Goal: Information Seeking & Learning: Learn about a topic

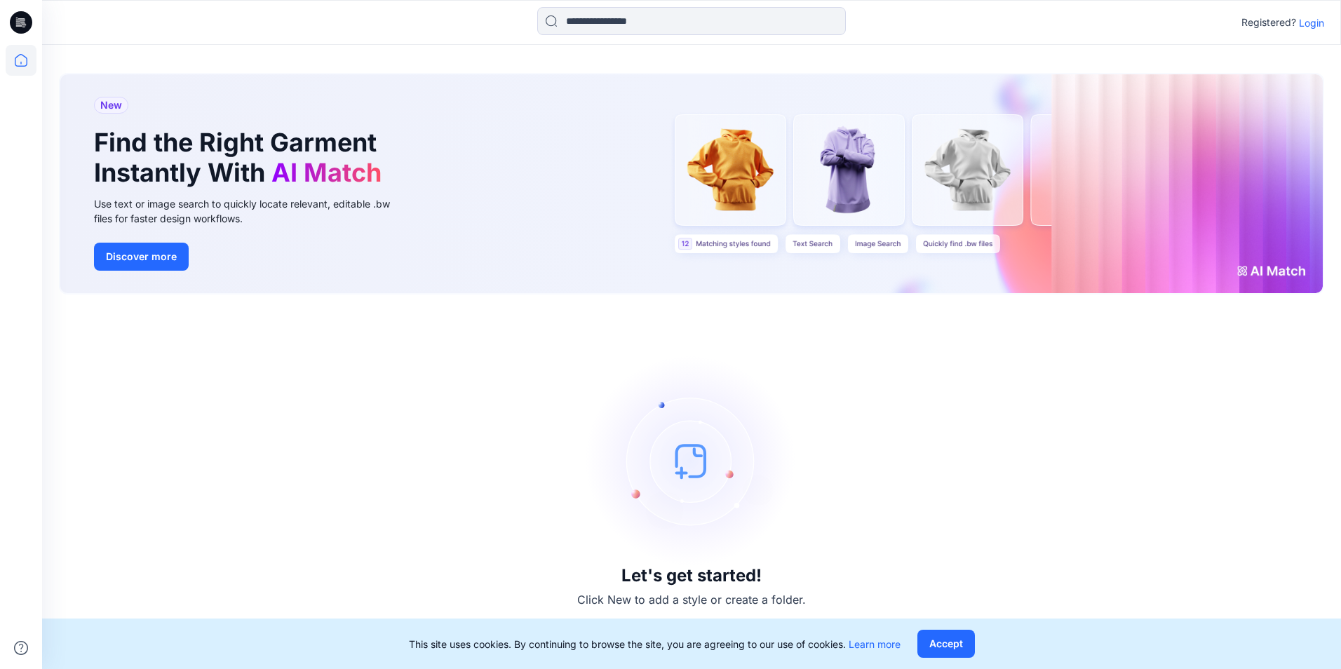
click at [334, 18] on p "Login" at bounding box center [1311, 22] width 25 height 15
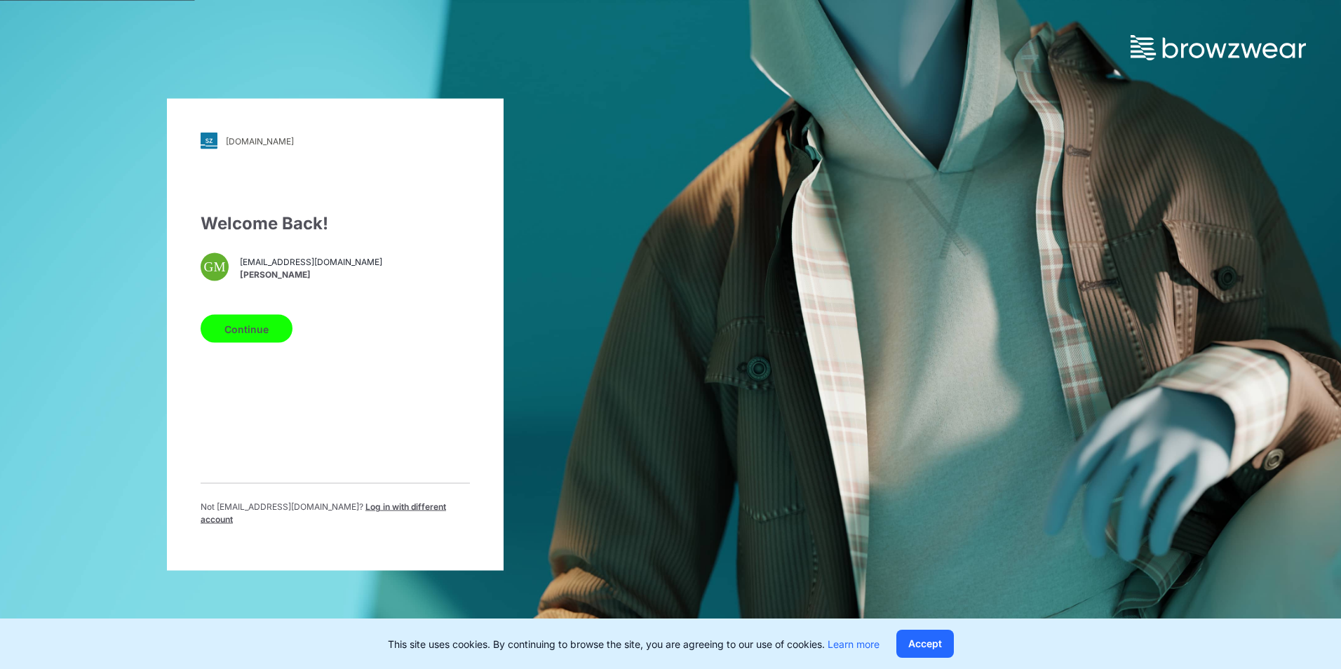
click at [250, 158] on button "Continue" at bounding box center [247, 329] width 92 height 28
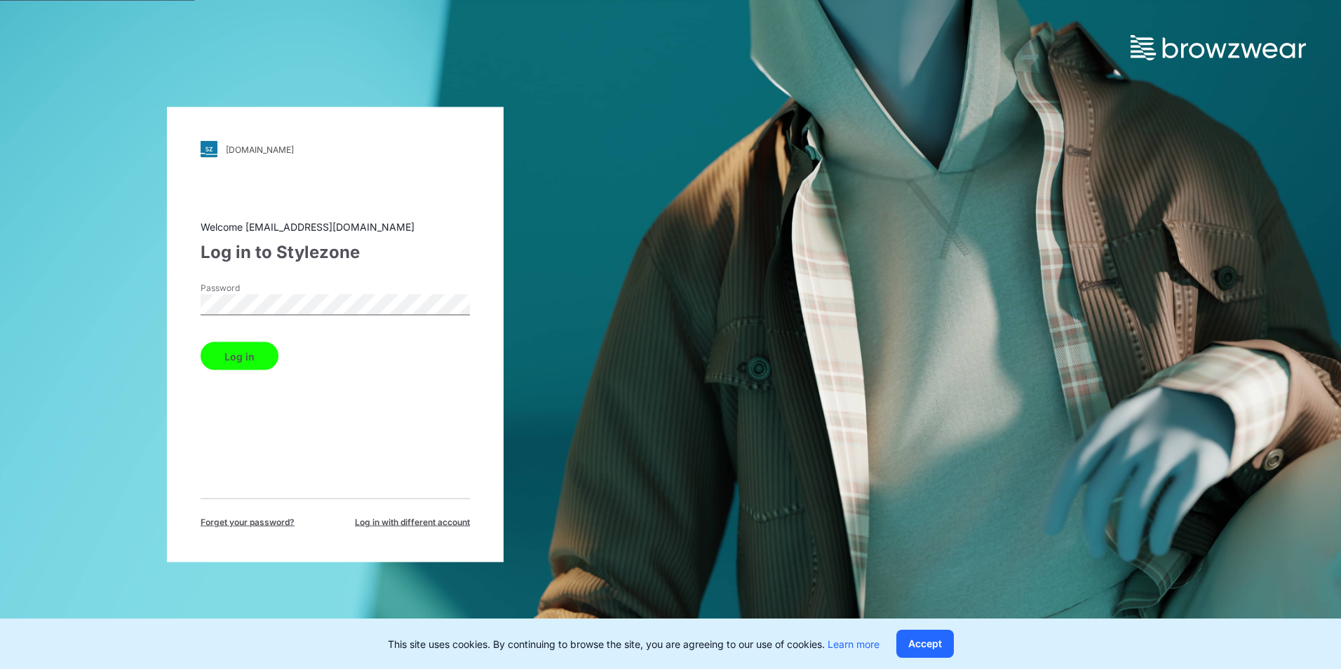
click at [243, 158] on button "Log in" at bounding box center [240, 356] width 78 height 28
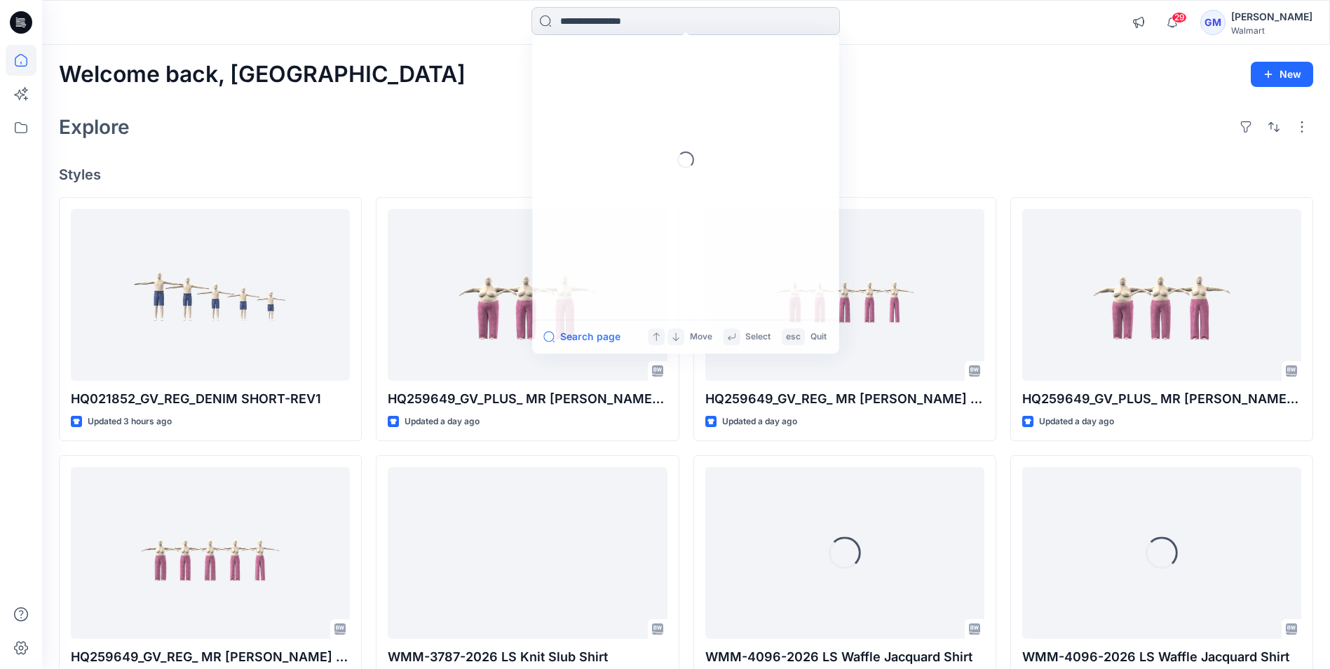
click at [334, 19] on input at bounding box center [686, 21] width 309 height 28
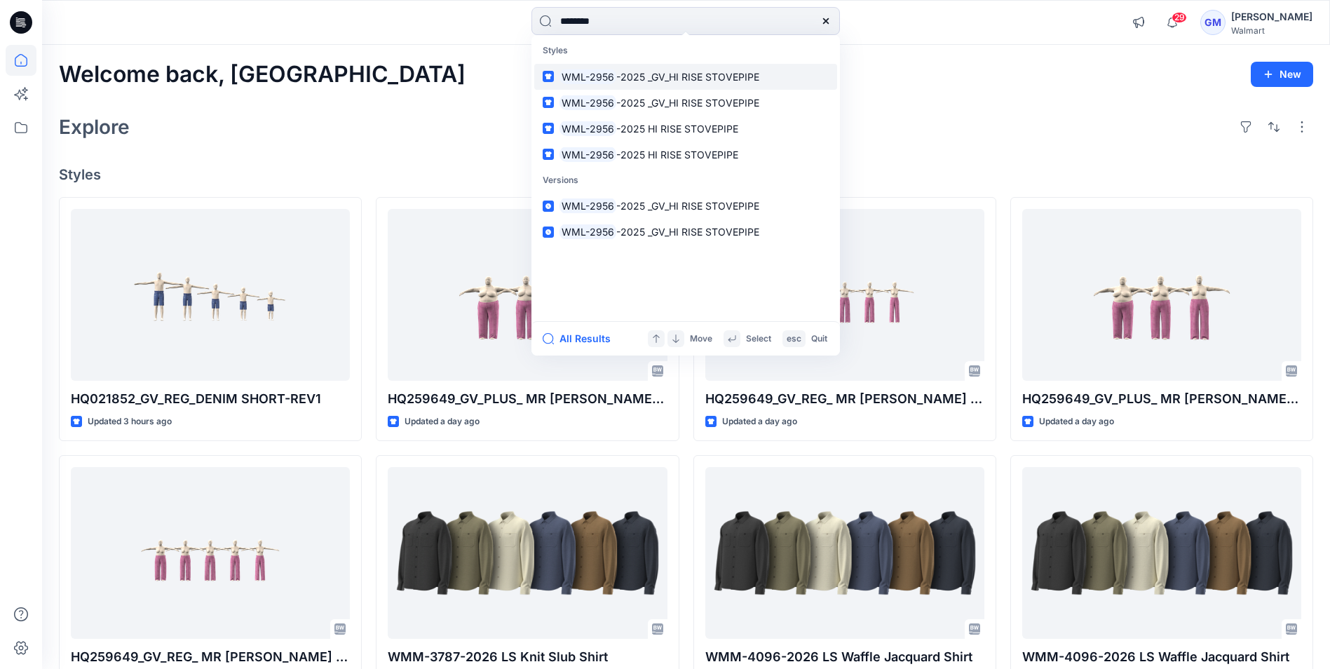
type input "********"
click at [334, 77] on span "-2025 _GV_HI RISE STOVEPIPE" at bounding box center [687, 77] width 143 height 12
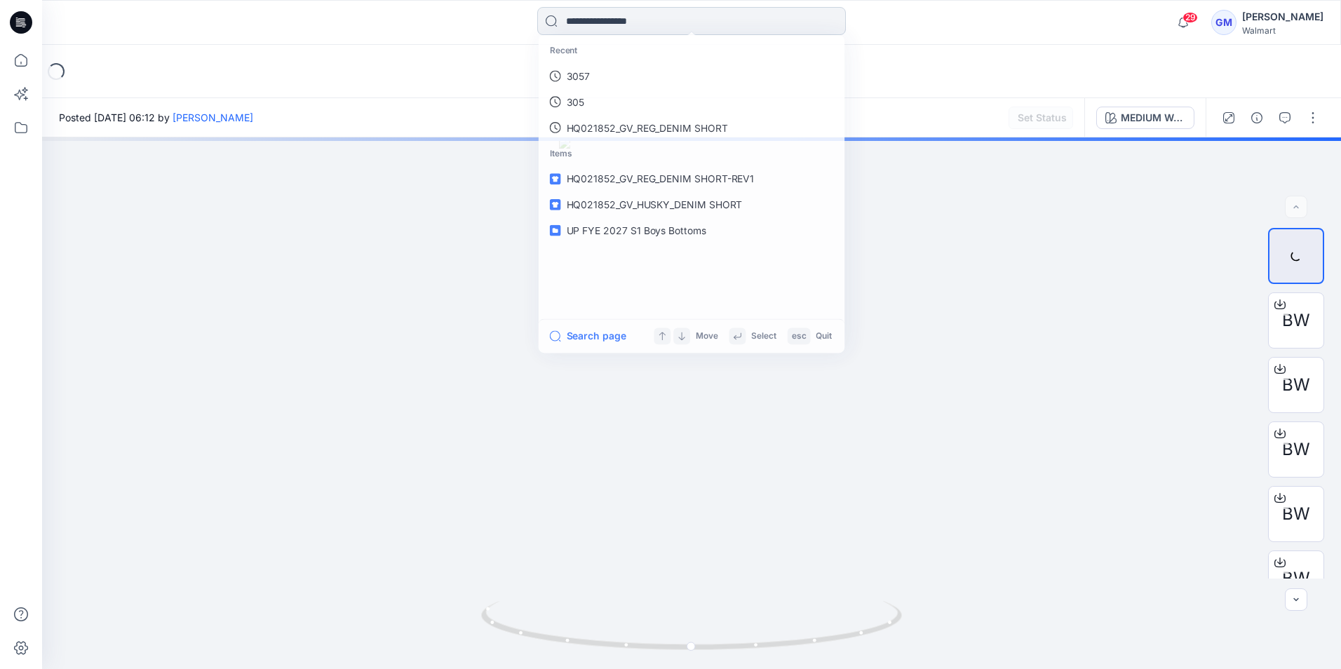
click at [334, 14] on input at bounding box center [691, 21] width 309 height 28
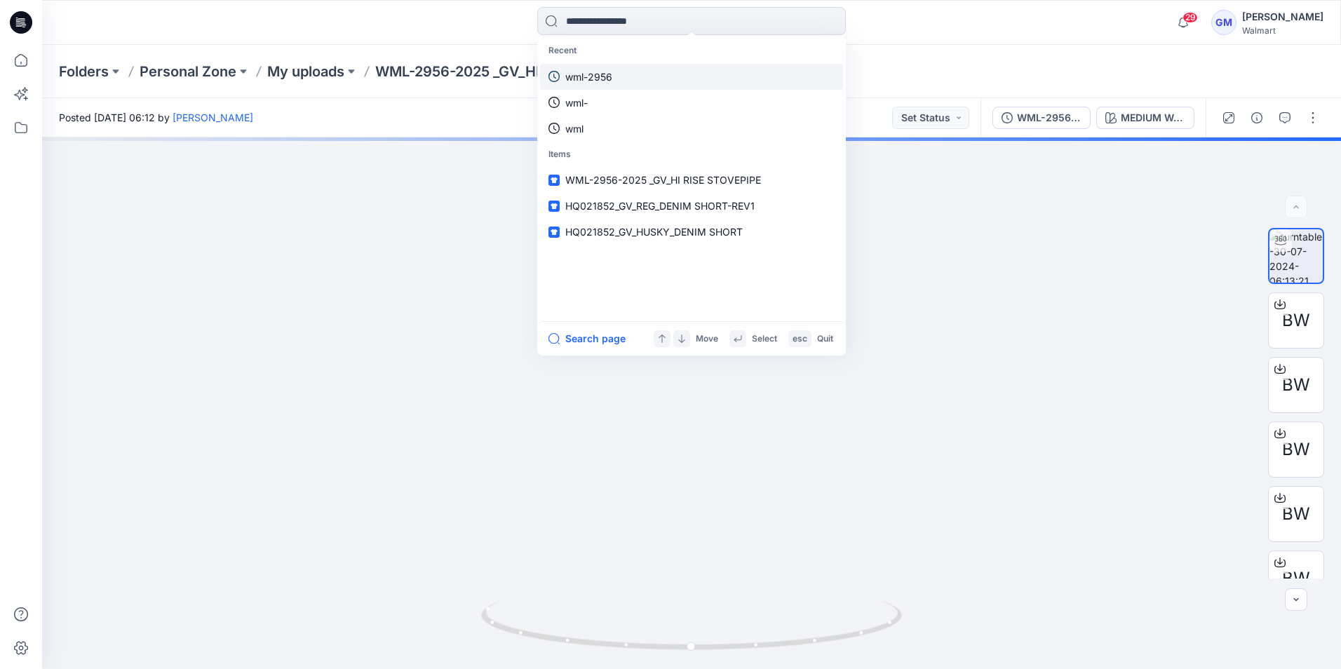
click at [334, 81] on p "wml-2956" at bounding box center [588, 76] width 47 height 15
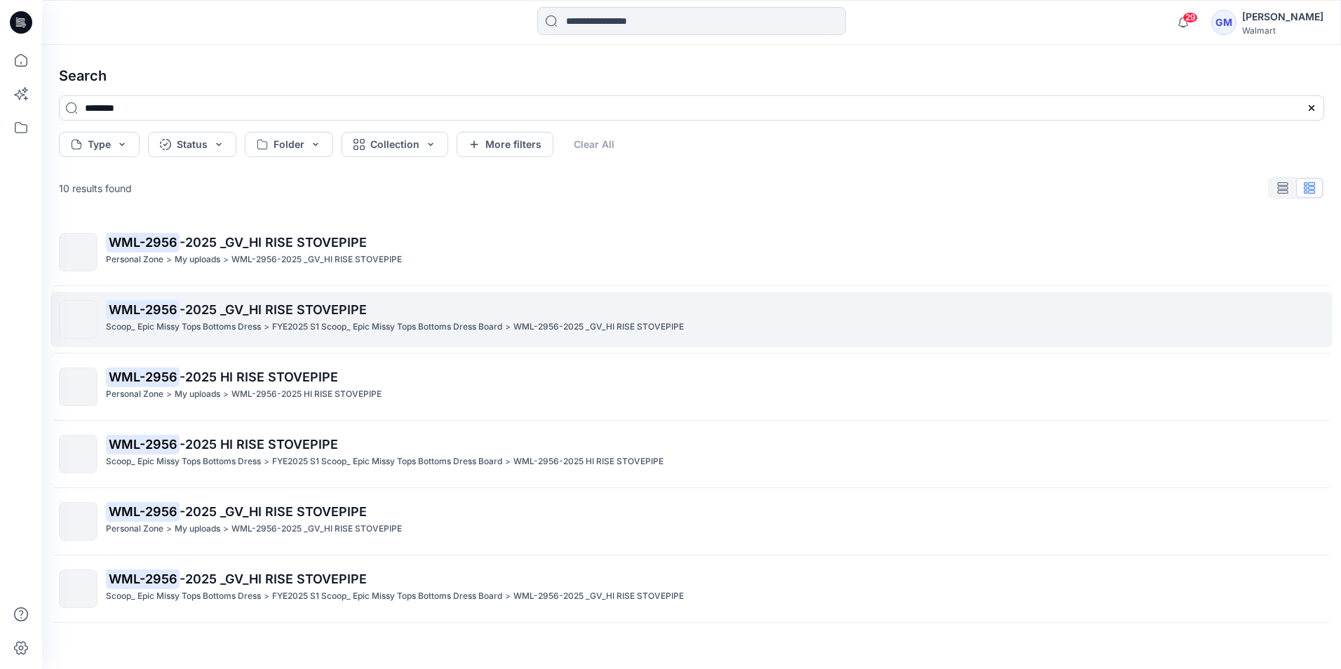
click at [166, 158] on mark "WML-2956" at bounding box center [143, 309] width 74 height 20
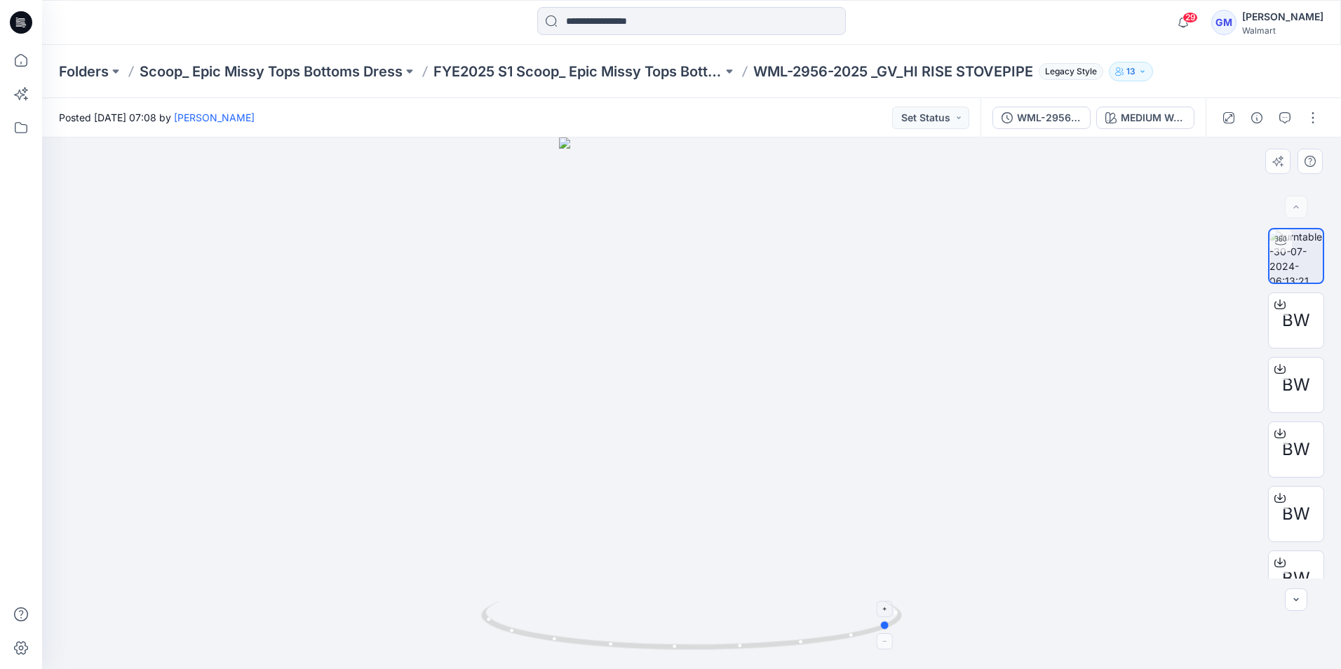
drag, startPoint x: 696, startPoint y: 649, endPoint x: 896, endPoint y: 631, distance: 201.4
click at [334, 158] on icon at bounding box center [693, 627] width 424 height 53
drag, startPoint x: 896, startPoint y: 630, endPoint x: 940, endPoint y: 625, distance: 43.7
click at [334, 158] on div at bounding box center [691, 403] width 1299 height 532
